Goal: Obtain resource: Download file/media

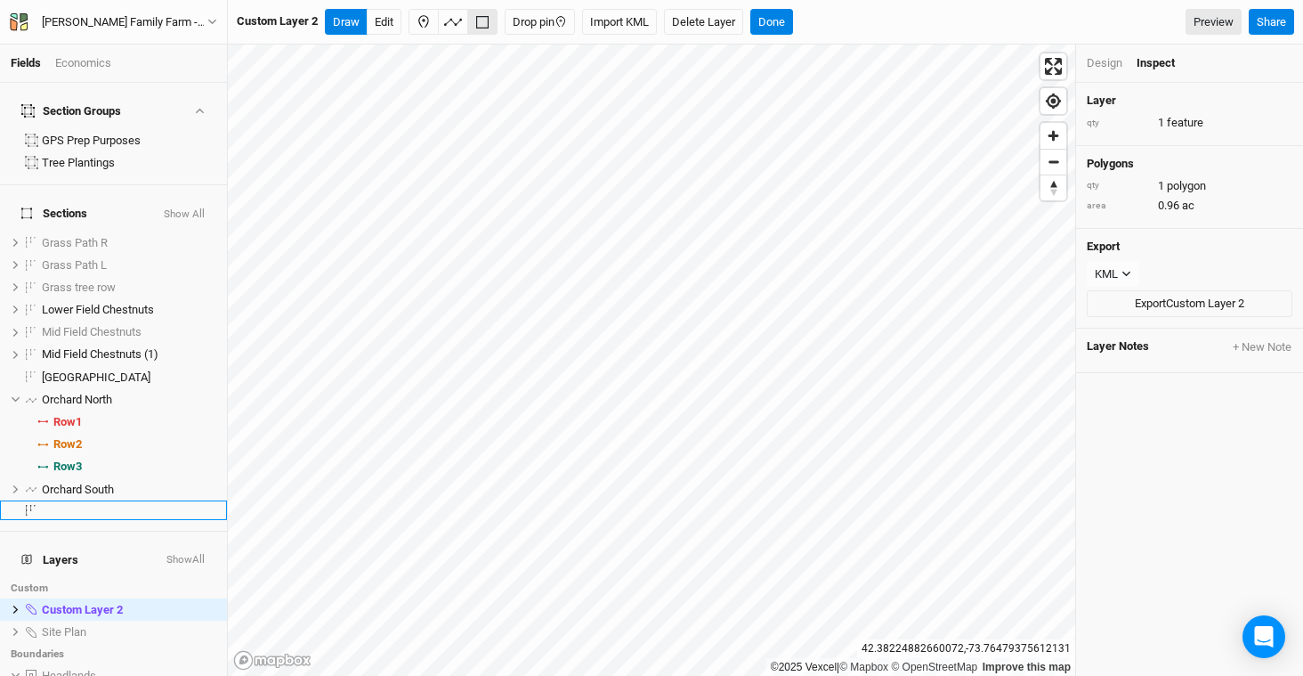
scroll to position [348, 0]
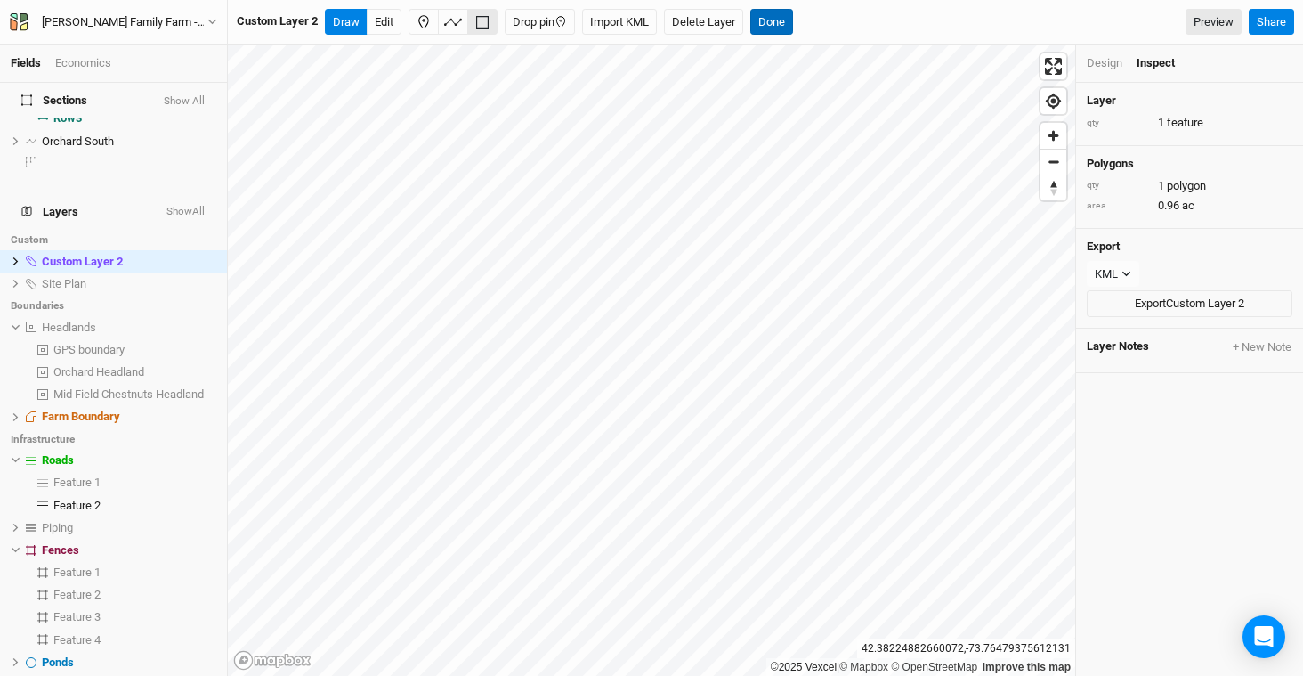
click at [774, 24] on button "Done" at bounding box center [771, 22] width 43 height 27
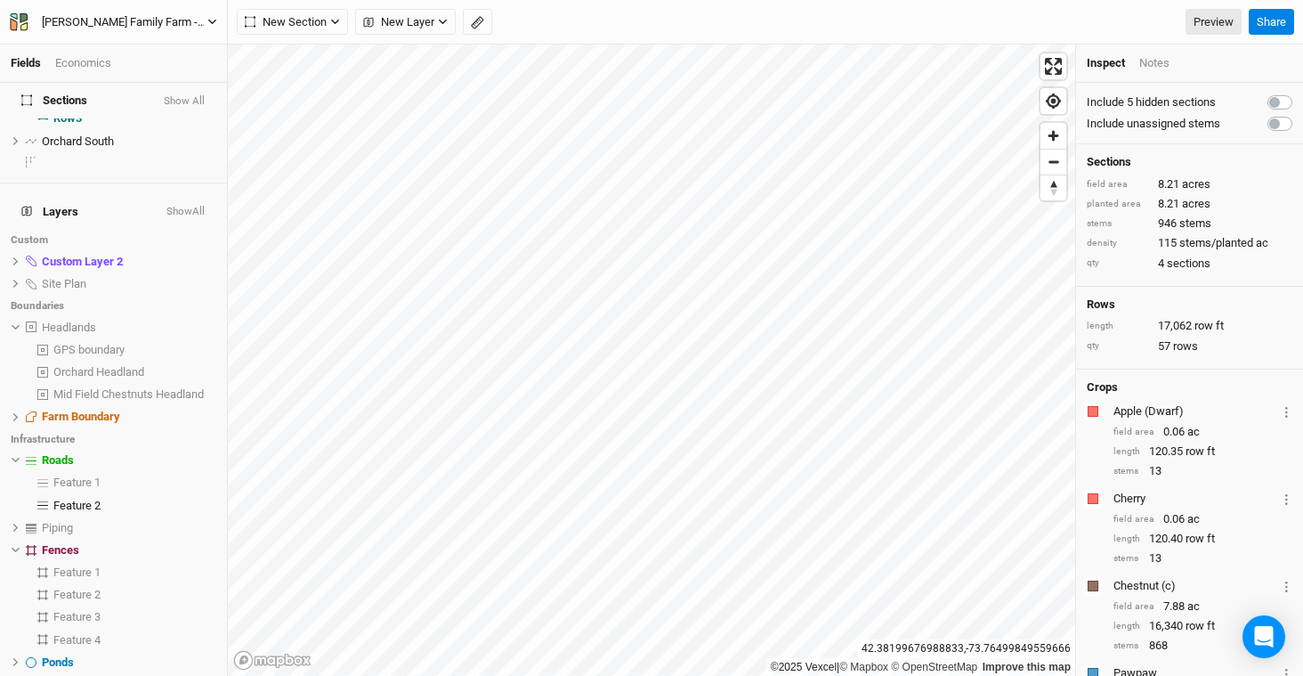
click at [81, 24] on div "[PERSON_NAME] Family Farm - 2026 Fruit Trees" at bounding box center [125, 22] width 166 height 18
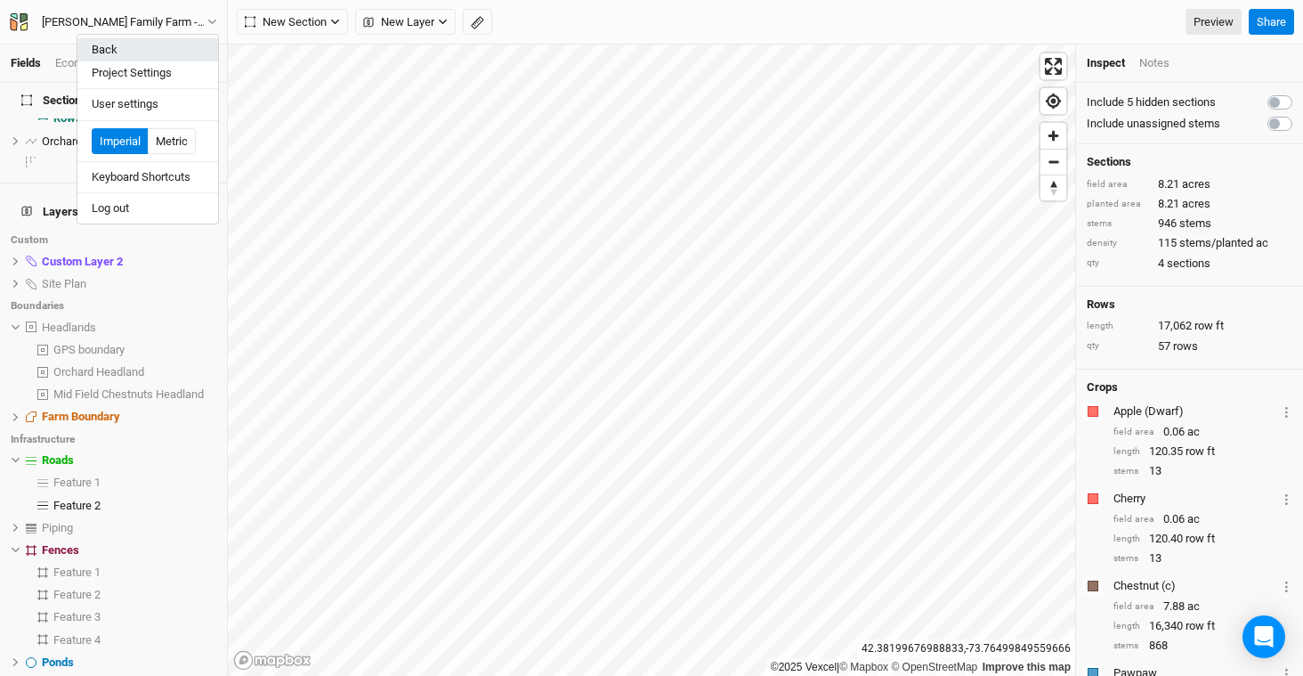
click at [134, 57] on button "Back" at bounding box center [147, 49] width 141 height 23
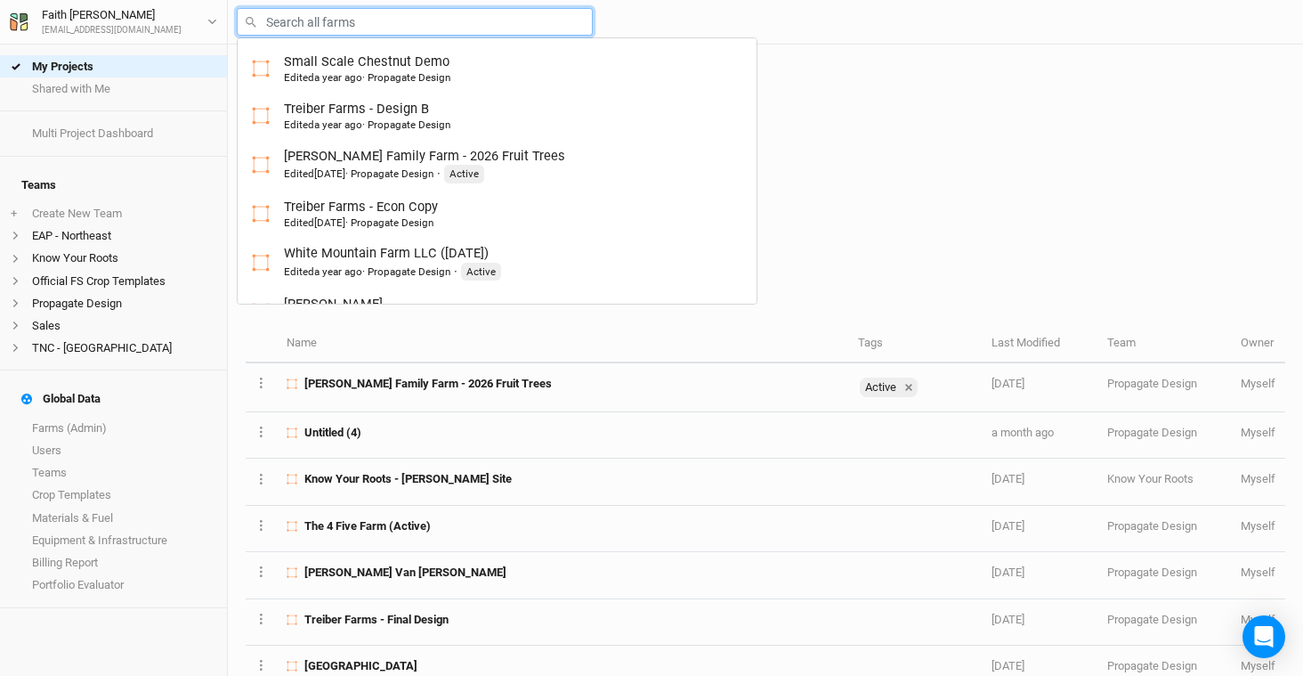
click at [426, 35] on input "text" at bounding box center [415, 22] width 356 height 28
type input "s"
type input "small Scale Chestnut Demo"
type input "si"
type input "s"
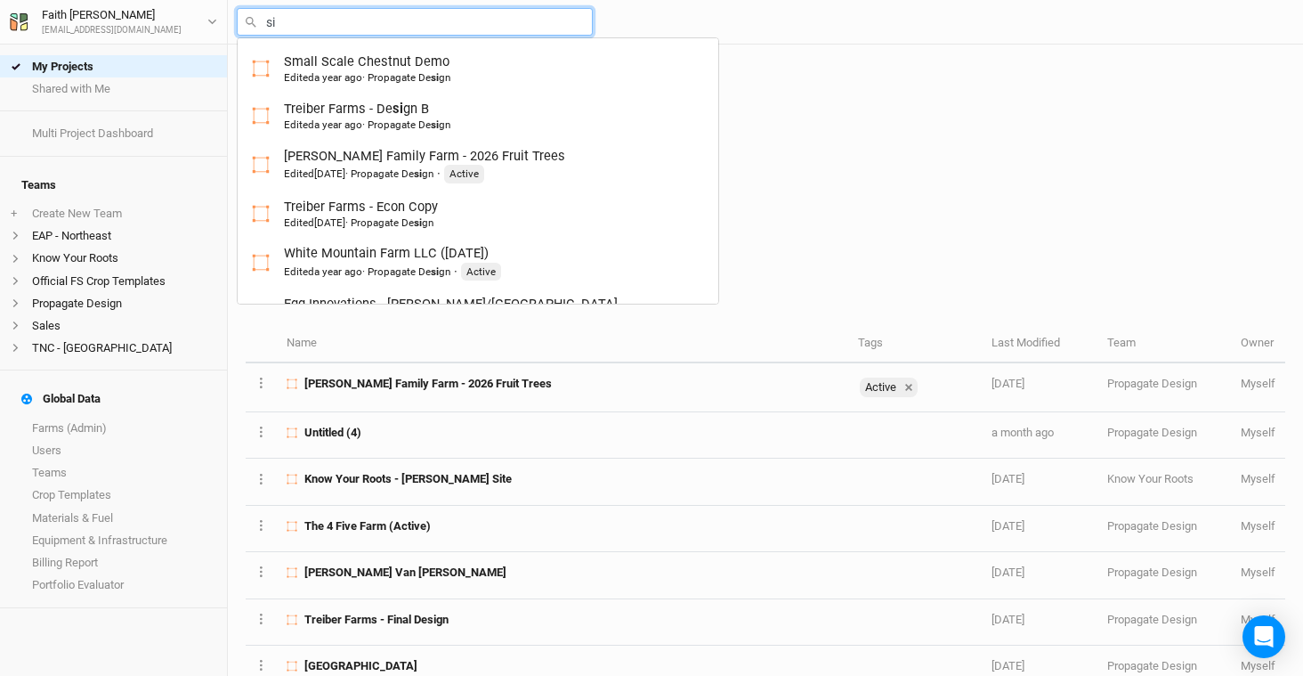
type input "small Scale Chestnut Demo"
type input "wa"
type input "[PERSON_NAME] Farms Food Forest and Silvopasture - Final Layout"
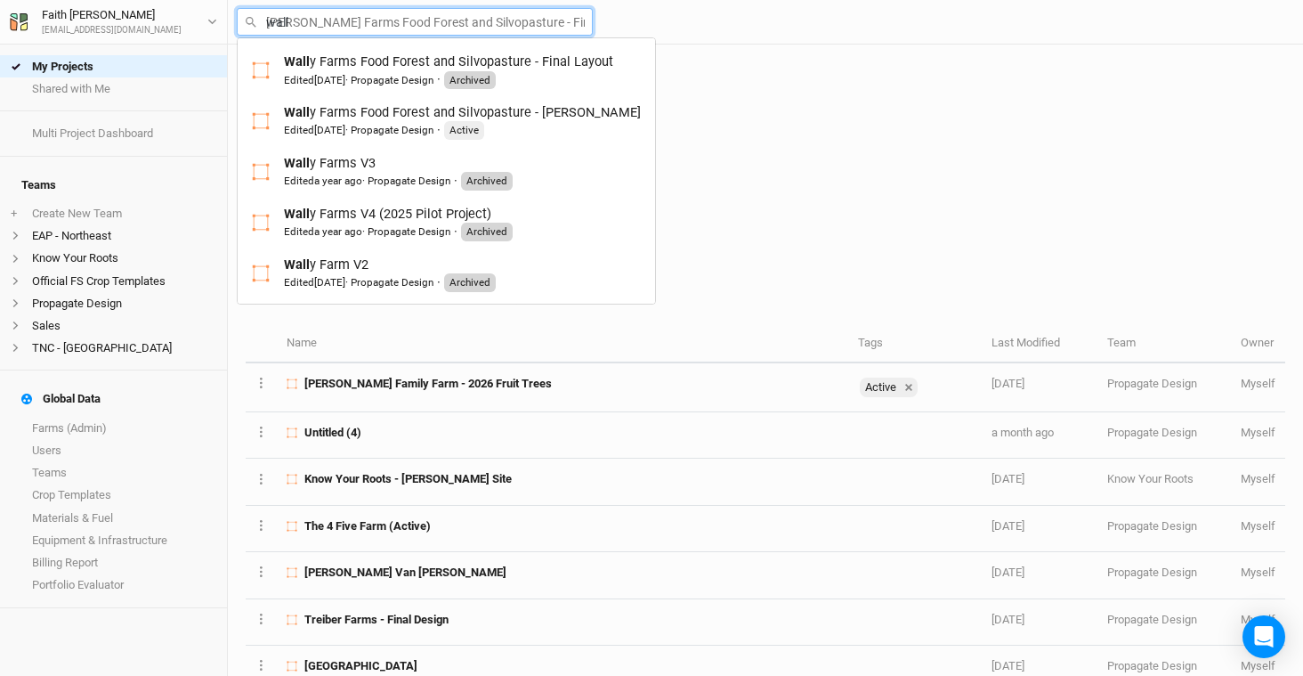
type input "[PERSON_NAME]"
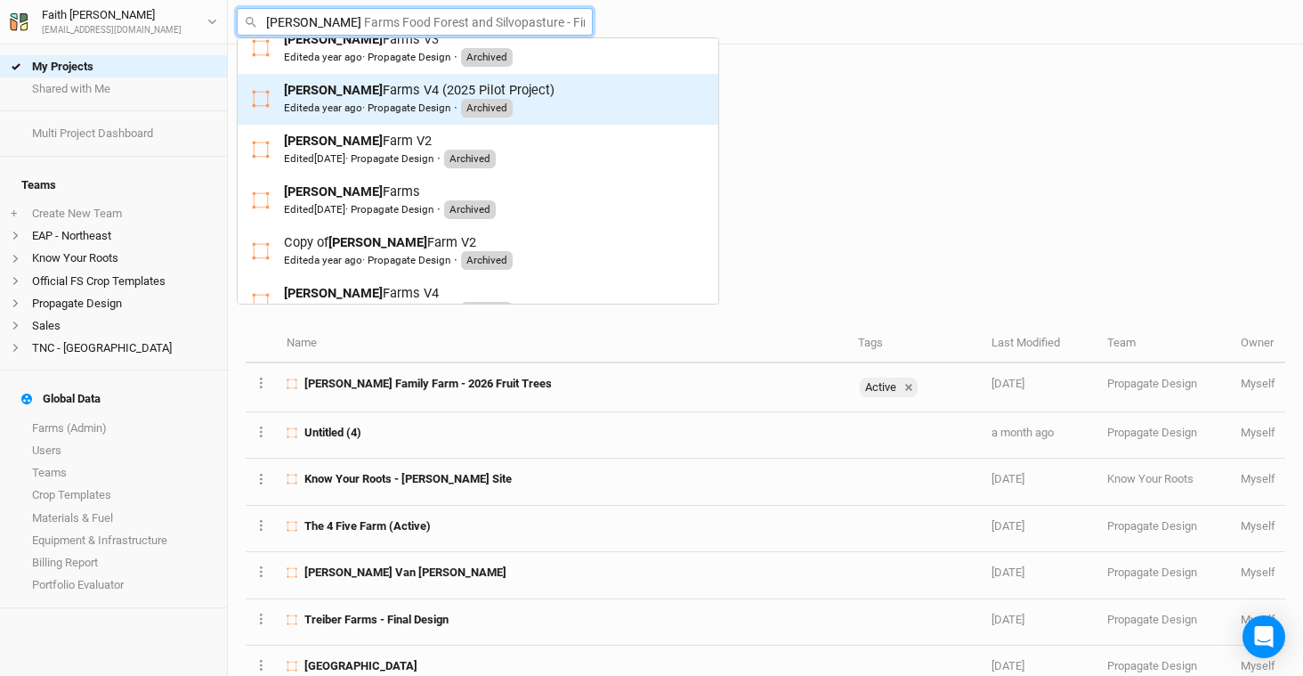
scroll to position [205, 0]
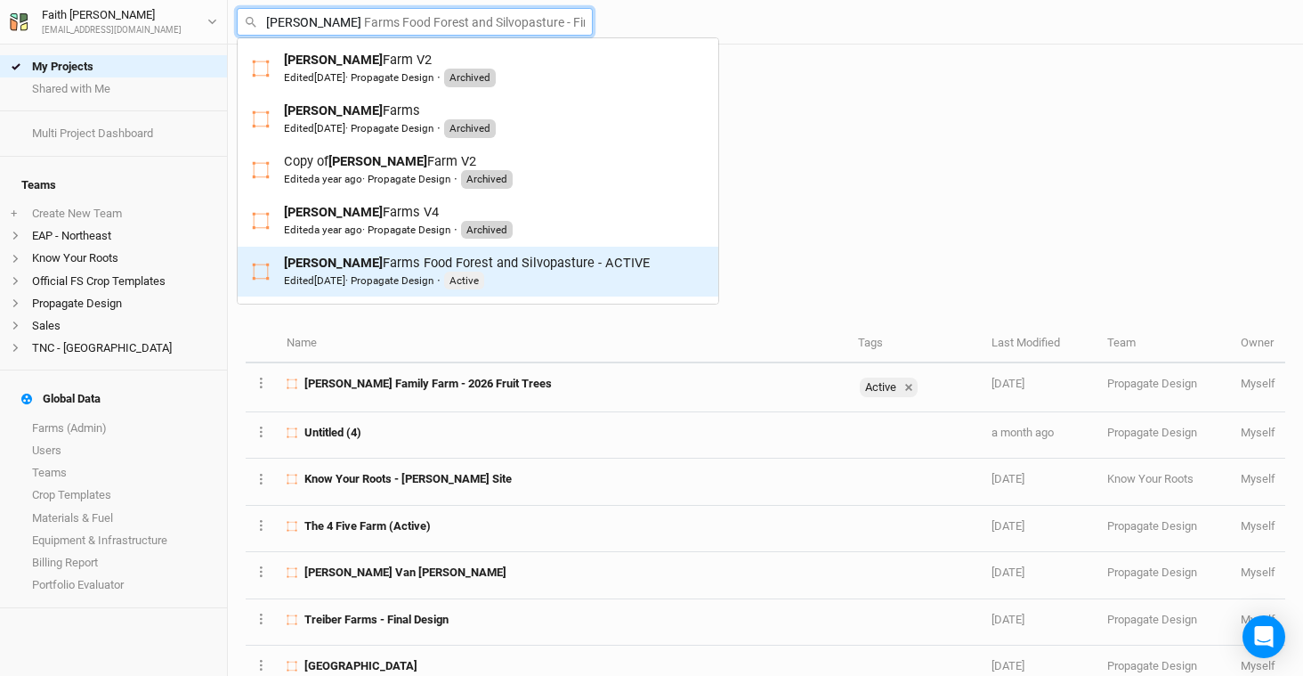
click at [378, 263] on div "[PERSON_NAME] Farms Food Forest and Silvopasture - ACTIVE Edited [DATE] · Propa…" at bounding box center [467, 272] width 366 height 36
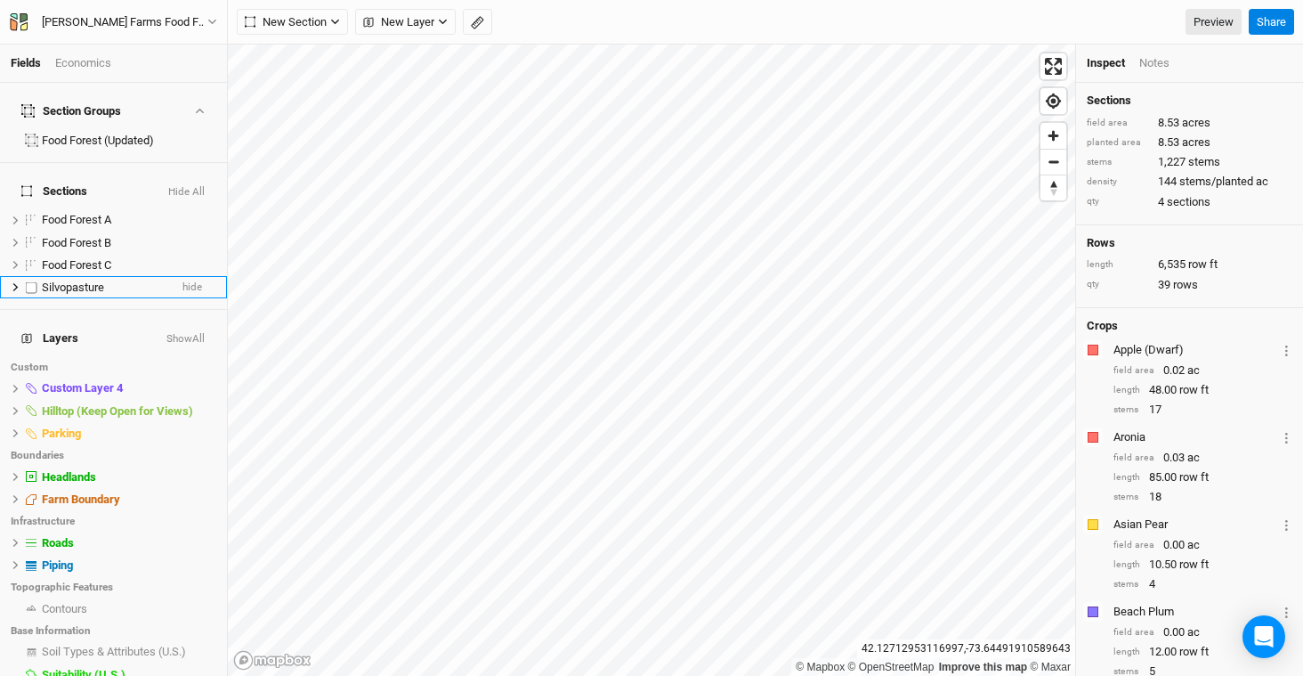
click at [29, 276] on label at bounding box center [31, 287] width 22 height 22
click at [29, 281] on input "checkbox" at bounding box center [32, 287] width 12 height 12
checkbox input "true"
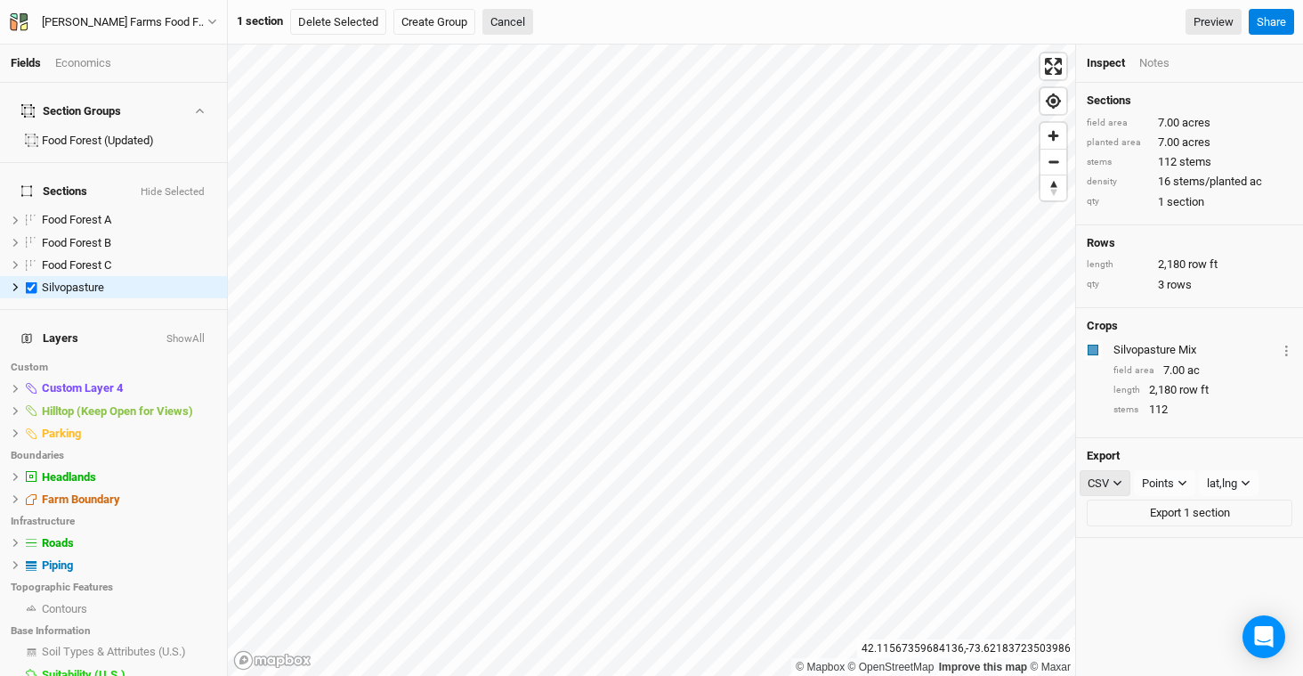
click at [1120, 482] on icon "button" at bounding box center [1118, 483] width 10 height 10
click at [1253, 545] on div "Sections field area 7.00 acres planted area 7.00 acres stems 112 stems density …" at bounding box center [1189, 379] width 227 height 593
click at [1183, 483] on icon "button" at bounding box center [1183, 483] width 10 height 10
click at [1195, 515] on span "Points" at bounding box center [1176, 517] width 40 height 20
click at [1114, 490] on button "CSV" at bounding box center [1105, 483] width 51 height 27
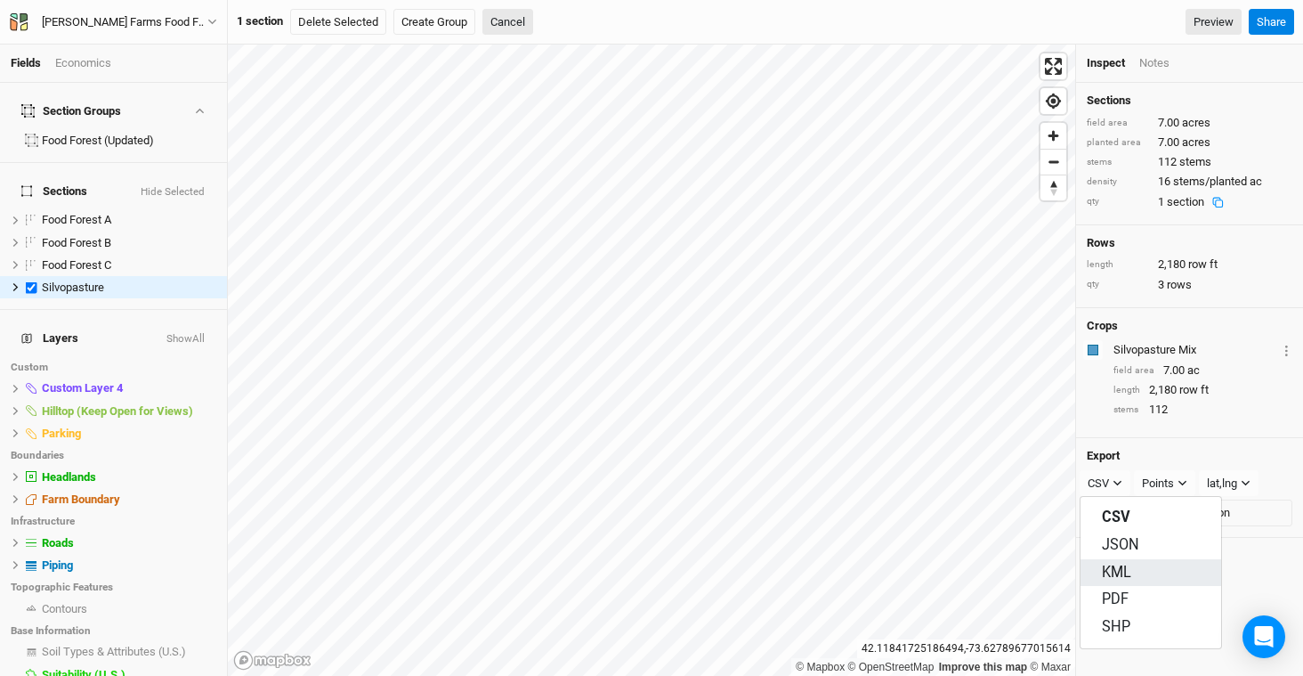
click at [1155, 581] on button "KML" at bounding box center [1151, 573] width 141 height 28
click at [1196, 518] on button "Export 1 section" at bounding box center [1190, 512] width 206 height 27
click at [1117, 478] on icon "button" at bounding box center [1119, 483] width 10 height 10
click at [1160, 624] on button "SHP" at bounding box center [1151, 627] width 141 height 28
click at [1163, 482] on div "Points" at bounding box center [1159, 483] width 32 height 18
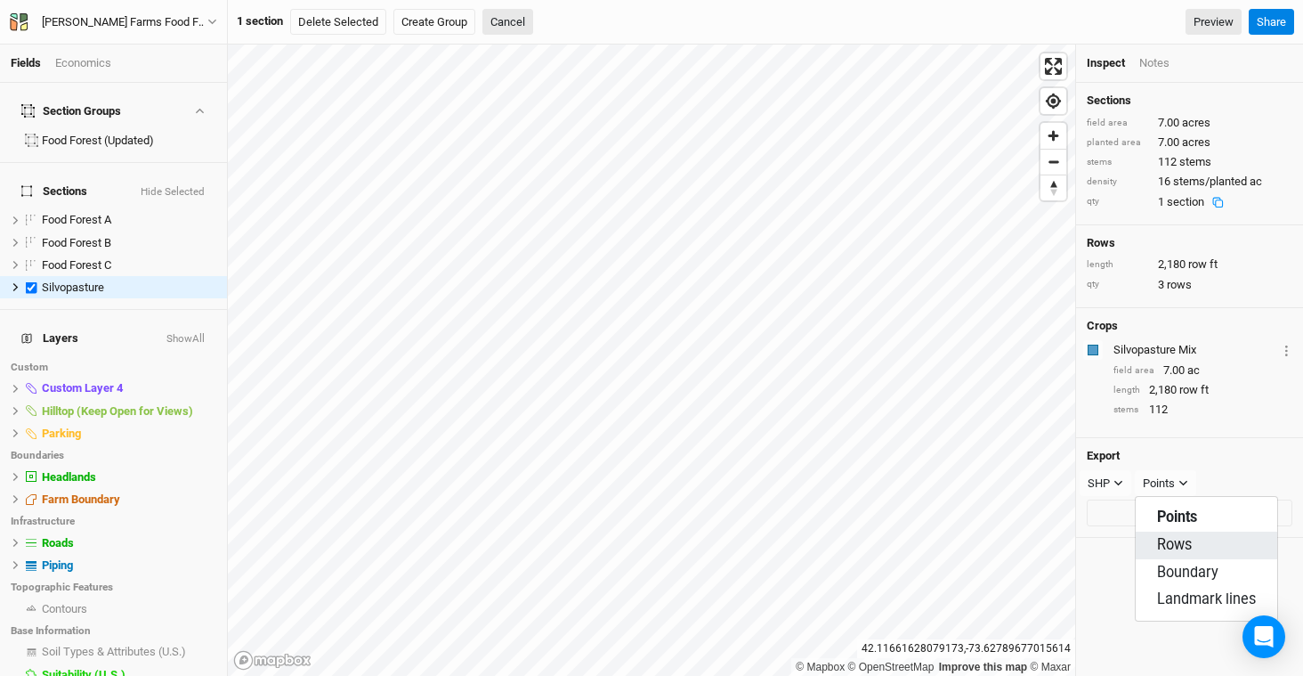
click at [1214, 549] on button "Rows" at bounding box center [1207, 545] width 142 height 28
click at [1158, 515] on button "Export 1 section" at bounding box center [1190, 512] width 206 height 27
click at [1167, 489] on div "Rows" at bounding box center [1157, 483] width 28 height 18
click at [1218, 593] on span "Landmark lines" at bounding box center [1206, 599] width 99 height 20
click at [1189, 516] on button "Export 1 section" at bounding box center [1190, 512] width 206 height 27
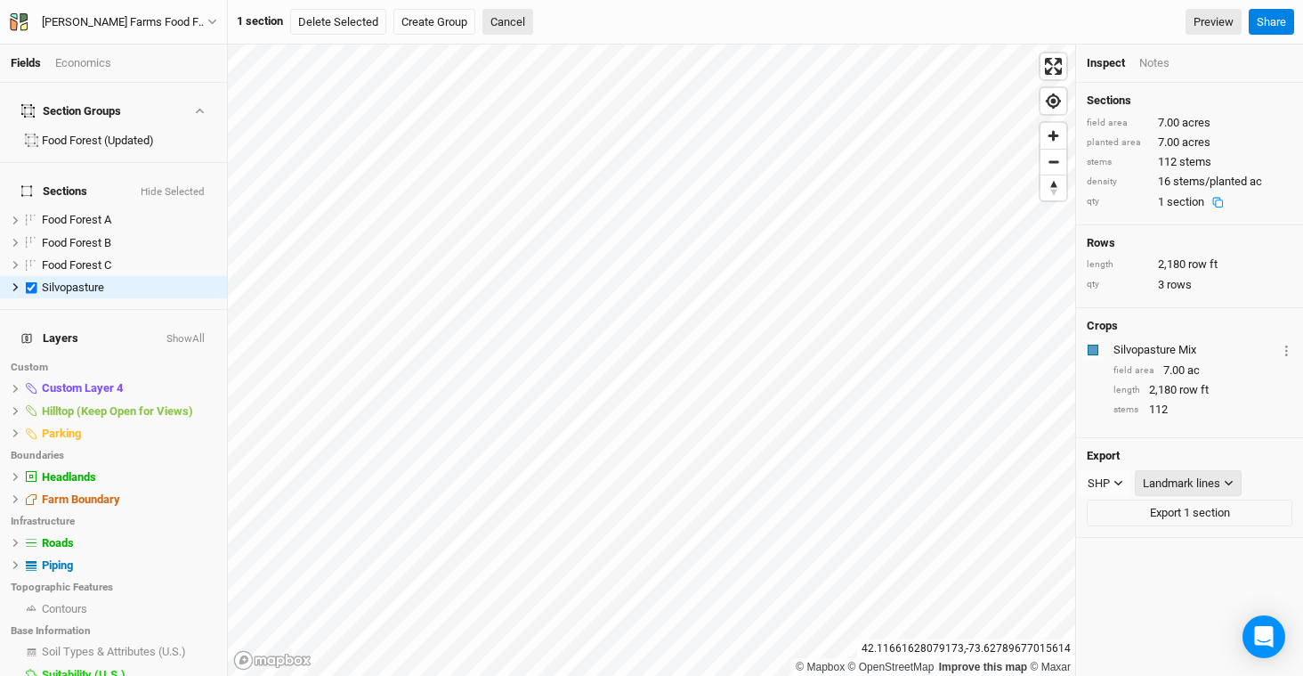
click at [1182, 486] on div "Landmark lines" at bounding box center [1181, 483] width 77 height 18
click at [1201, 516] on button "Points" at bounding box center [1207, 518] width 142 height 28
click at [1207, 515] on button "Export 1 section" at bounding box center [1190, 512] width 206 height 27
